Goal: Check status: Check status

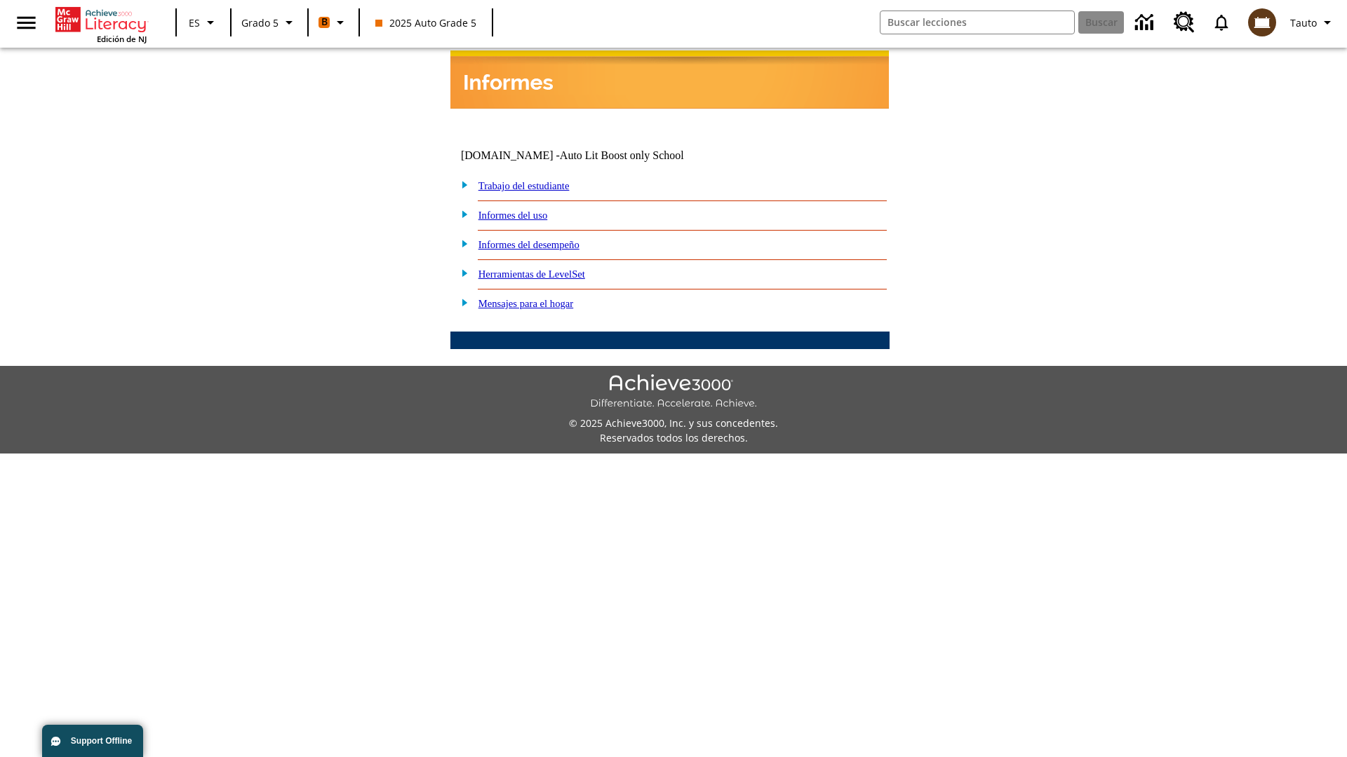
click at [547, 239] on link "Informes del desempeño" at bounding box center [528, 244] width 101 height 11
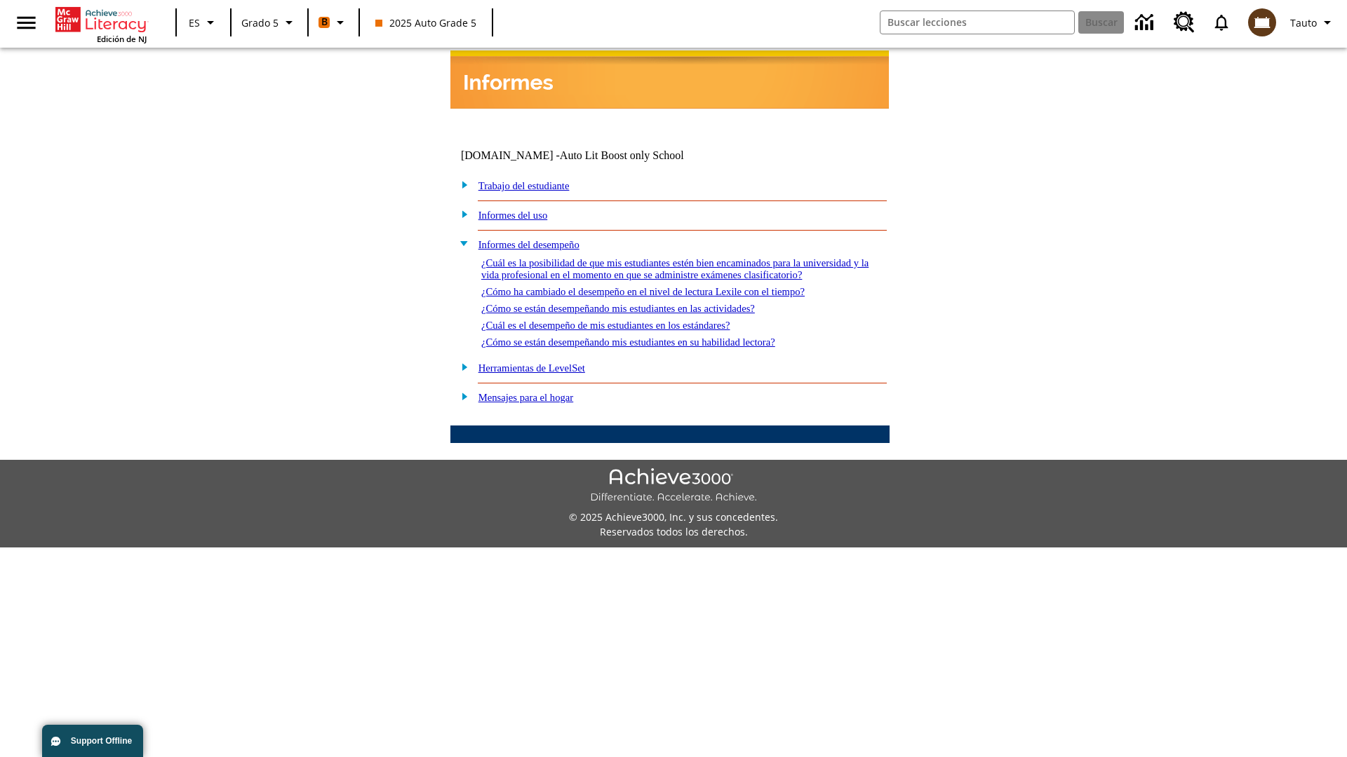
click at [653, 337] on link "¿Cómo se están desempeñando mis estudiantes en su habilidad lectora?" at bounding box center [628, 342] width 294 height 11
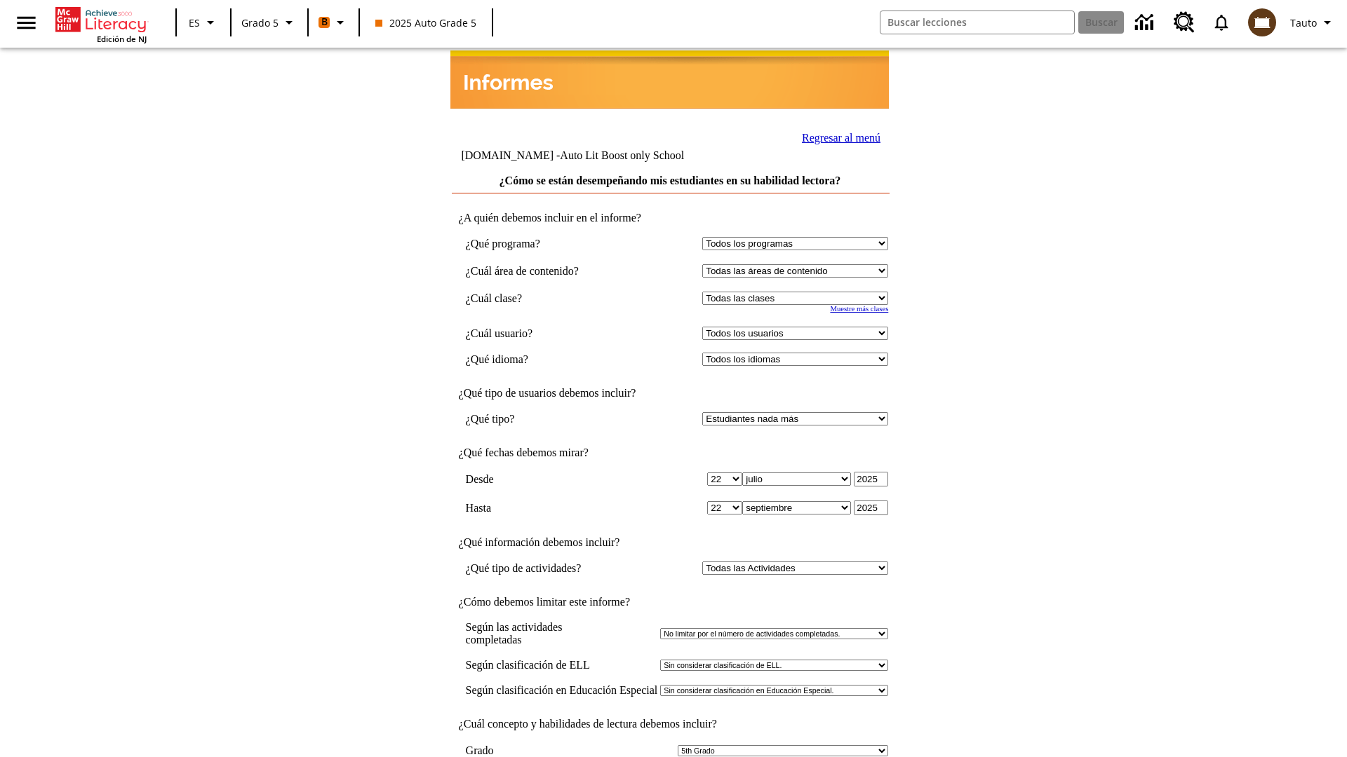
click at [798, 292] on select "Seleccionar una clase: Todas las clases 2025 Auto Grade 5 OL 2025 Auto Grade 6" at bounding box center [795, 298] width 186 height 13
select select "11133131"
select select "21437107"
